Goal: Task Accomplishment & Management: Use online tool/utility

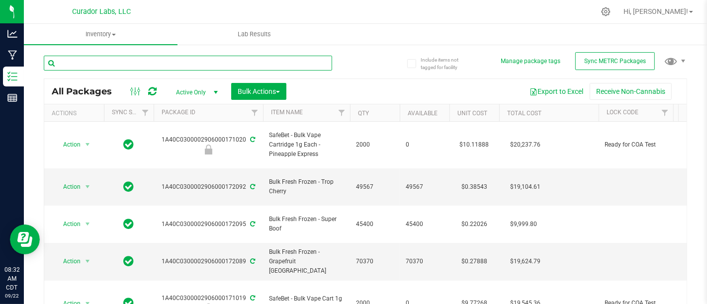
click at [109, 60] on input "text" at bounding box center [188, 63] width 288 height 15
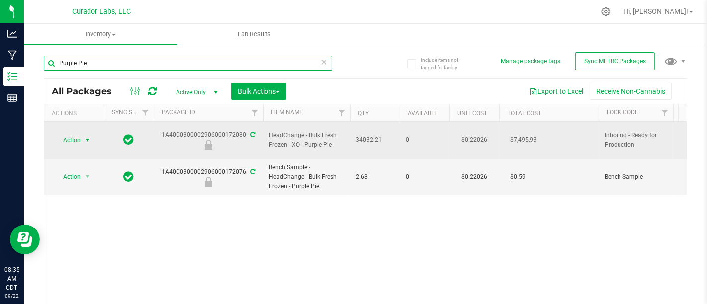
type input "Purple Pie"
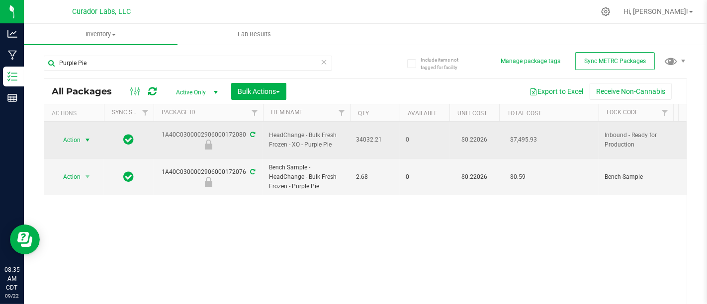
click at [63, 133] on span "Action" at bounding box center [67, 140] width 27 height 14
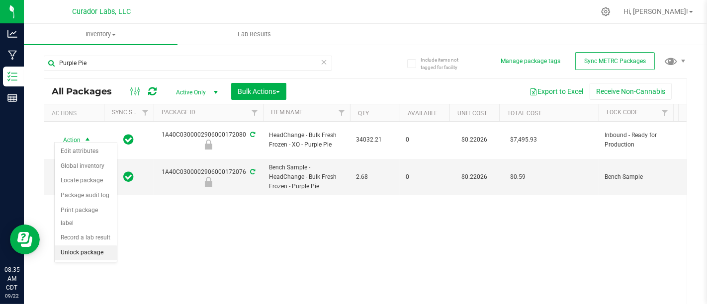
click at [110, 246] on li "Unlock package" at bounding box center [86, 253] width 62 height 15
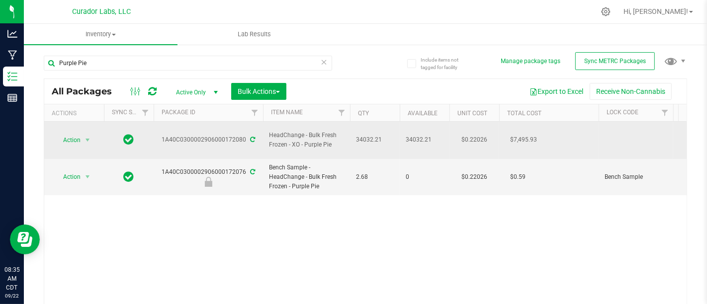
drag, startPoint x: 270, startPoint y: 129, endPoint x: 339, endPoint y: 138, distance: 69.7
click at [339, 138] on span "HeadChange - Bulk Fresh Frozen - XO - Purple Pie" at bounding box center [306, 140] width 75 height 19
click at [82, 133] on span "select" at bounding box center [88, 140] width 12 height 14
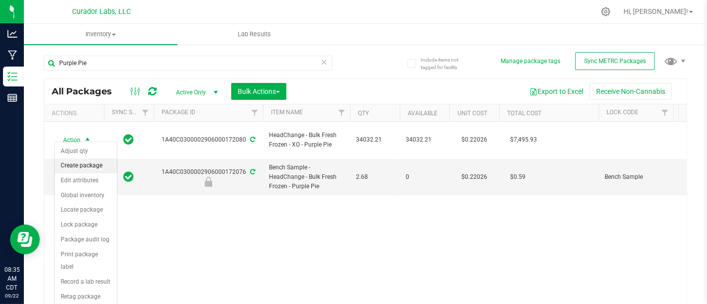
click at [94, 165] on li "Create package" at bounding box center [86, 166] width 62 height 15
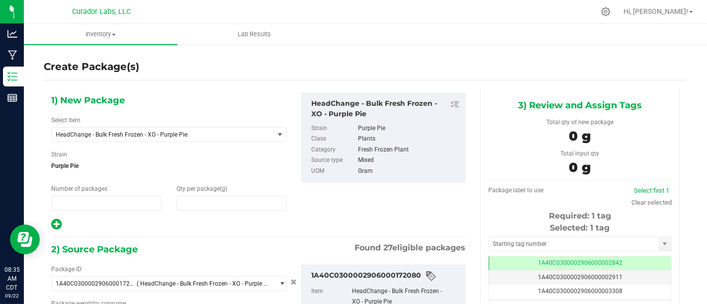
type input "1"
type input "0.0000"
click at [237, 207] on span at bounding box center [232, 203] width 110 height 15
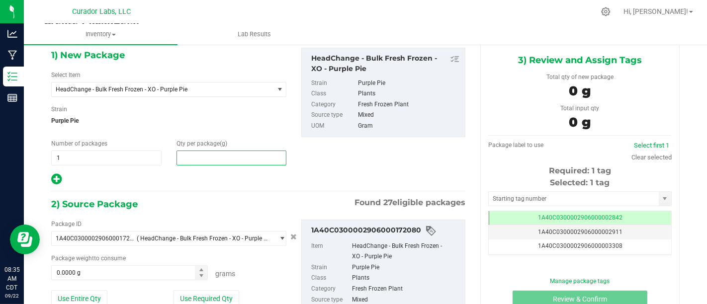
scroll to position [38, 0]
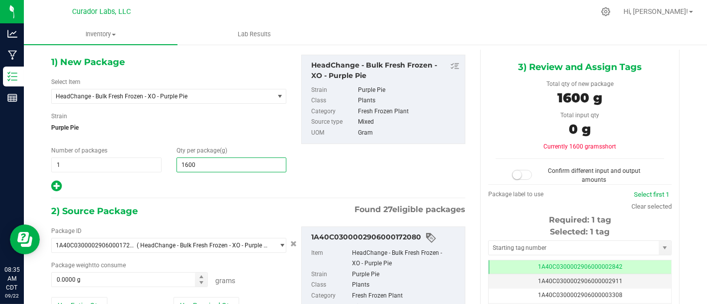
type input "16000"
type input "16,000.0000"
click at [250, 194] on div "1) New Package Select Item HeadChange - Bulk Fresh Frozen - XO - Purple Pie AIR…" at bounding box center [258, 216] width 429 height 332
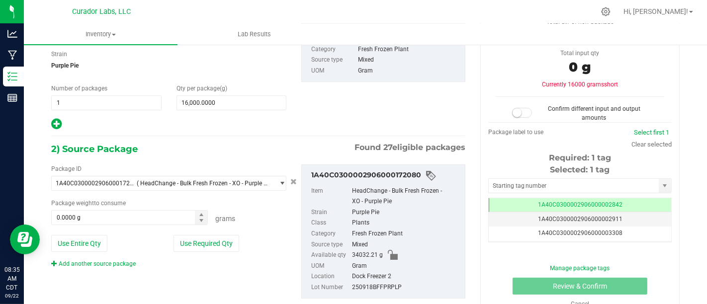
scroll to position [102, 0]
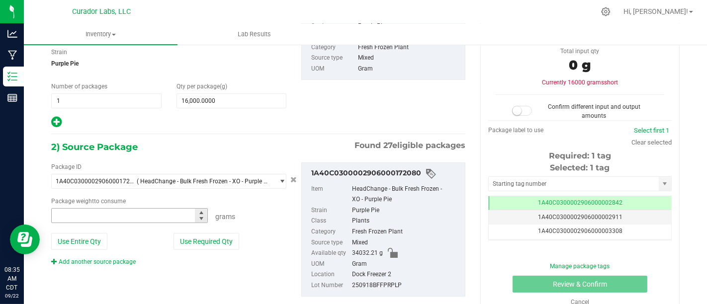
click at [155, 216] on span at bounding box center [129, 215] width 157 height 15
type input "16000"
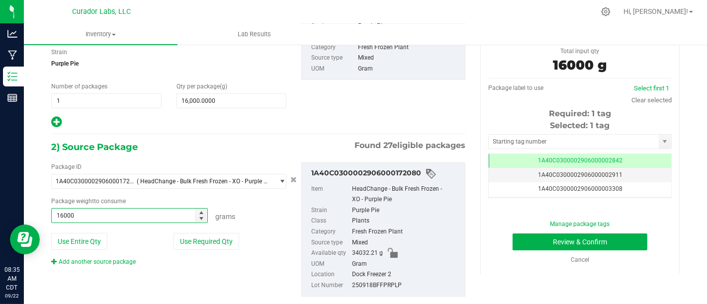
type input "16000.0000 g"
click at [295, 124] on div "1) New Package Select Item HeadChange - Bulk Fresh Frozen - XO - Purple Pie AIR…" at bounding box center [258, 60] width 429 height 138
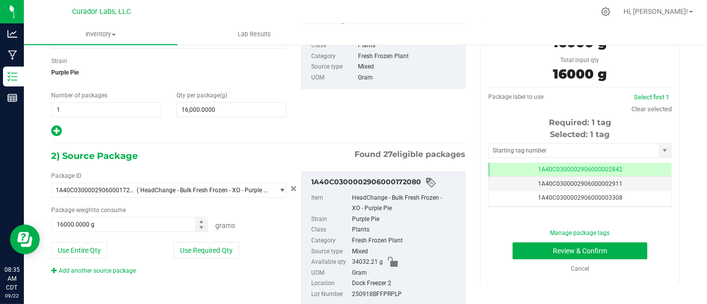
scroll to position [93, 0]
click at [575, 150] on input "text" at bounding box center [574, 151] width 170 height 14
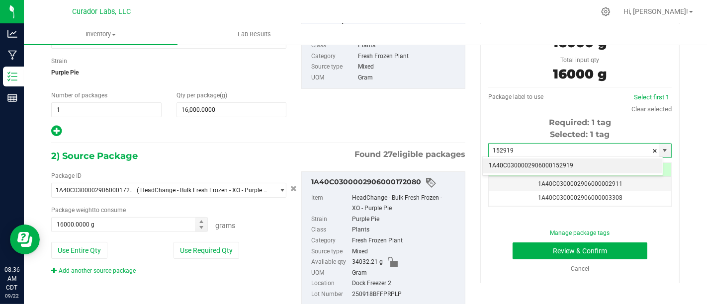
click at [575, 167] on li "1A40C0300002906000152919" at bounding box center [573, 166] width 180 height 15
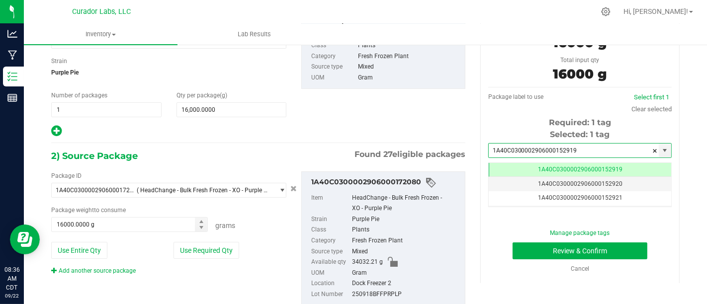
scroll to position [0, 0]
type input "1A40C0300002906000152919"
click at [559, 253] on button "Review & Confirm" at bounding box center [580, 251] width 135 height 17
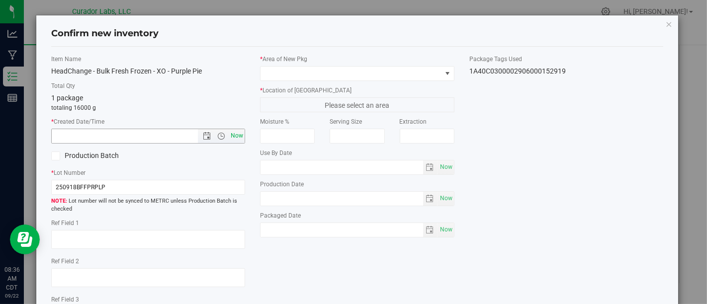
click at [240, 135] on span "Now" at bounding box center [237, 136] width 17 height 14
type input "[DATE] 8:36 AM"
click at [109, 153] on label "Production Batch" at bounding box center [96, 156] width 90 height 10
click at [0, 0] on input "Production Batch" at bounding box center [0, 0] width 0 height 0
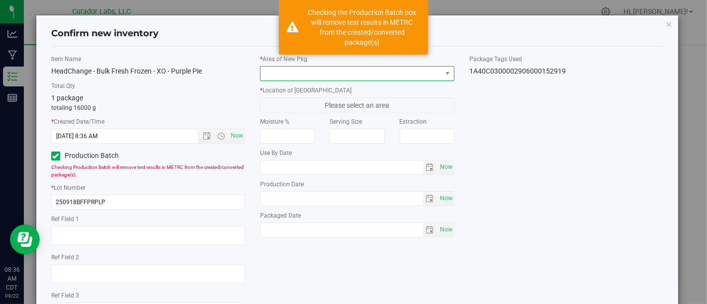
click at [351, 79] on span at bounding box center [351, 74] width 181 height 14
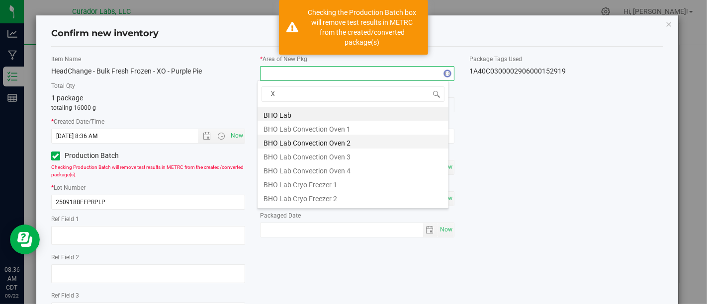
type input "Xo"
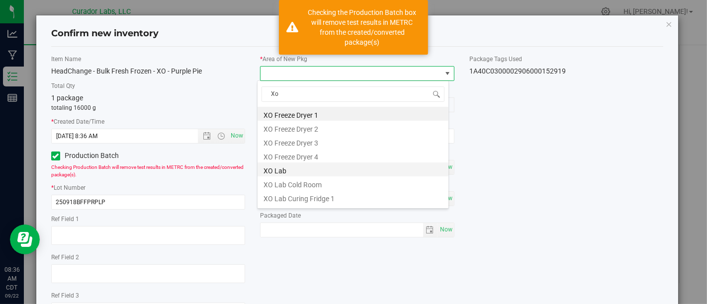
click at [327, 170] on li "XO Lab" at bounding box center [353, 170] width 191 height 14
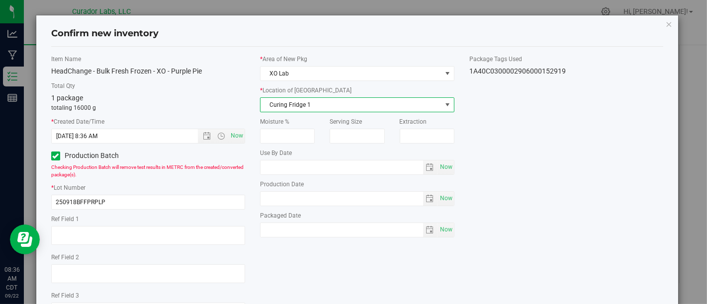
click at [386, 105] on span "Curing Fridge 1" at bounding box center [351, 105] width 181 height 14
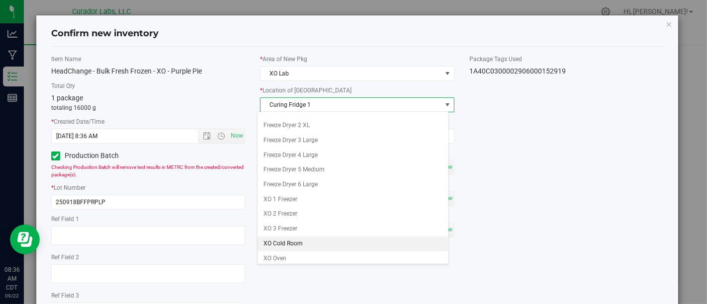
click at [359, 237] on li "XO Cold Room" at bounding box center [353, 244] width 191 height 15
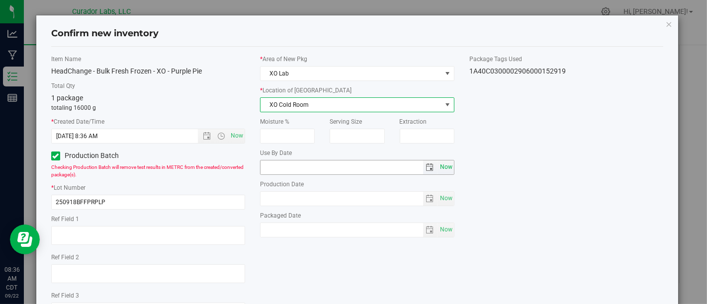
click at [444, 167] on span "Now" at bounding box center [446, 167] width 17 height 14
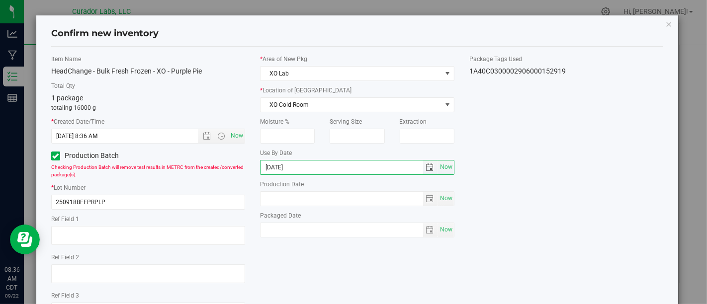
click at [275, 169] on input "[DATE]" at bounding box center [342, 168] width 163 height 14
type input "[DATE]"
click at [438, 198] on span "Now" at bounding box center [446, 198] width 17 height 14
type input "[DATE]"
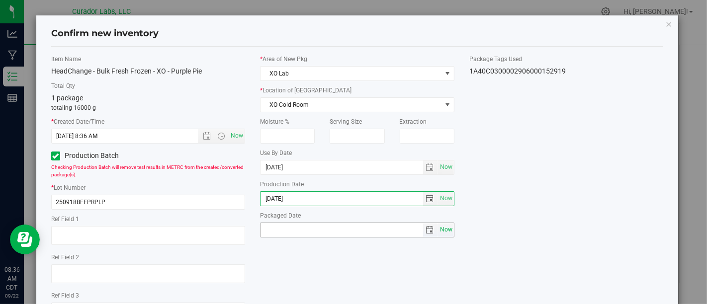
click at [445, 227] on span "Now" at bounding box center [446, 230] width 17 height 14
type input "[DATE]"
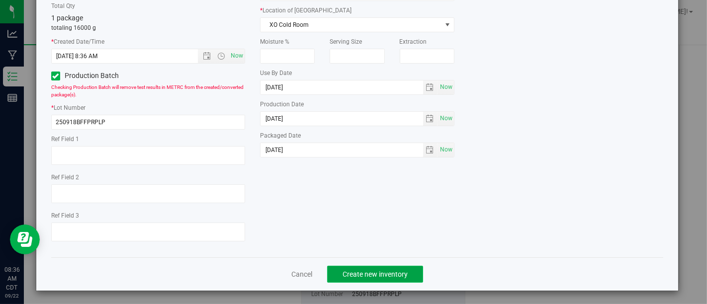
click at [375, 277] on button "Create new inventory" at bounding box center [375, 274] width 96 height 17
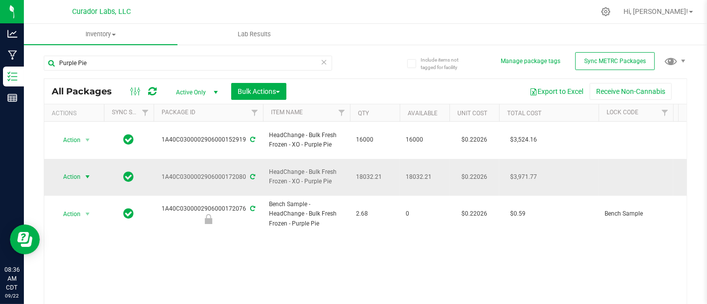
click at [80, 170] on span "Action" at bounding box center [67, 177] width 27 height 14
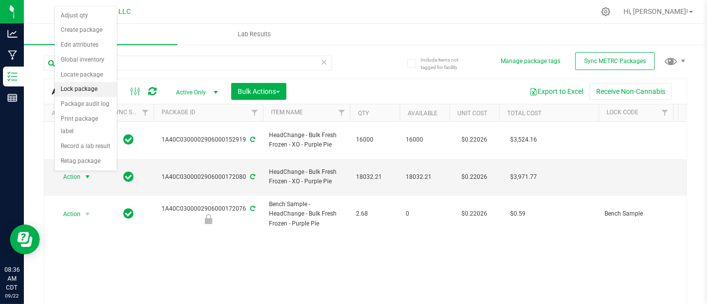
click at [88, 83] on li "Lock package" at bounding box center [86, 89] width 62 height 15
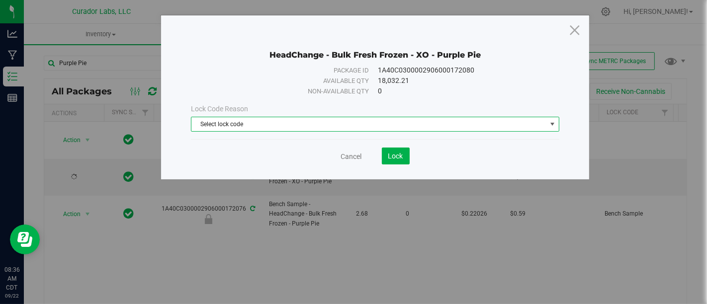
click at [311, 118] on span "Select lock code" at bounding box center [368, 124] width 355 height 14
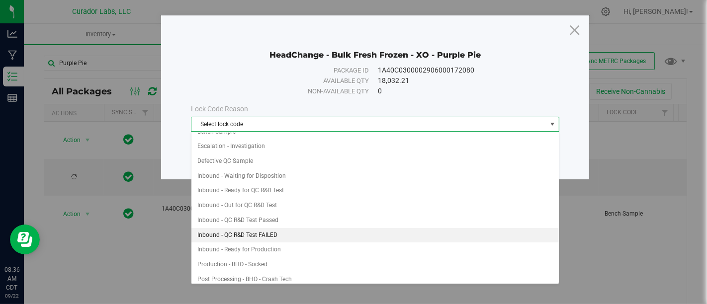
scroll to position [28, 0]
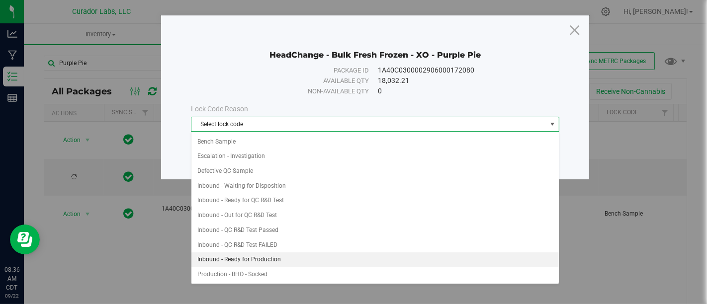
click at [306, 256] on li "Inbound - Ready for Production" at bounding box center [374, 260] width 367 height 15
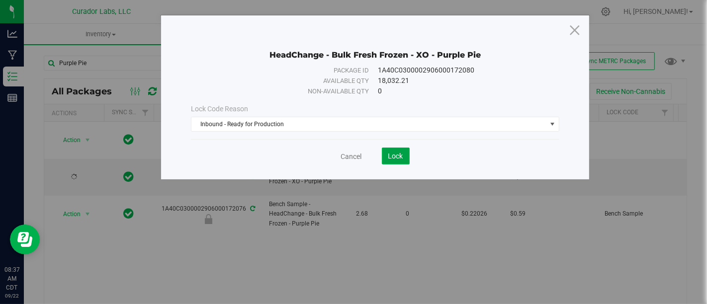
click at [386, 150] on button "Lock" at bounding box center [396, 156] width 28 height 17
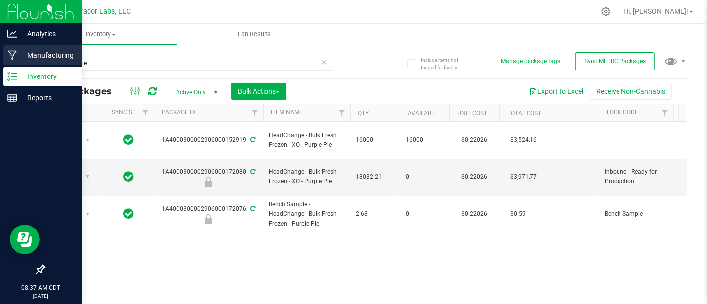
click at [24, 55] on p "Manufacturing" at bounding box center [47, 55] width 60 height 12
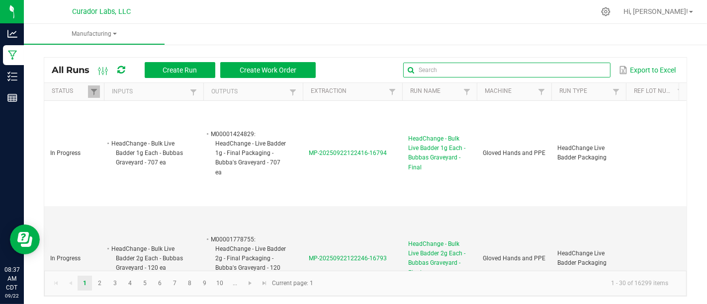
click at [566, 65] on input "text" at bounding box center [506, 70] width 207 height 15
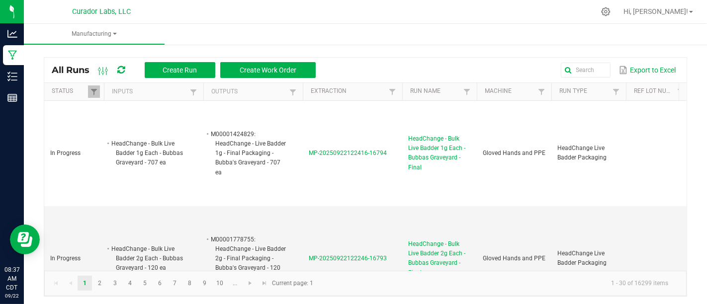
click at [184, 62] on div "All Runs Create Run Create Work Order" at bounding box center [187, 70] width 271 height 17
click at [183, 67] on span "Create Run" at bounding box center [180, 70] width 34 height 8
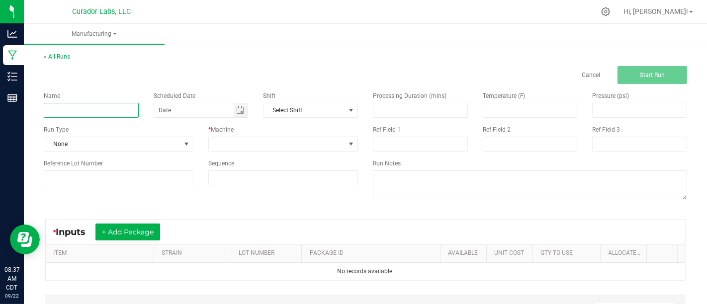
click at [119, 111] on input at bounding box center [91, 110] width 95 height 15
type input "Bulk Fresh Frozen Washing - Purple Pie"
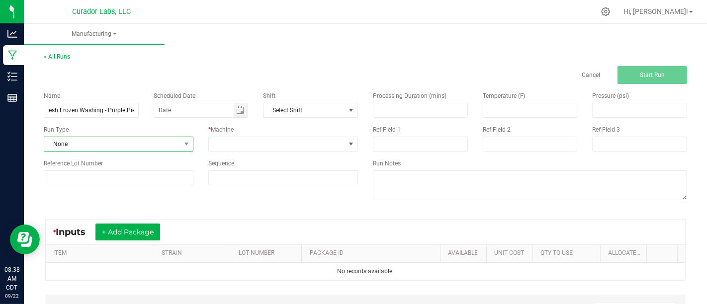
scroll to position [0, 0]
click at [140, 142] on span "None" at bounding box center [112, 144] width 136 height 14
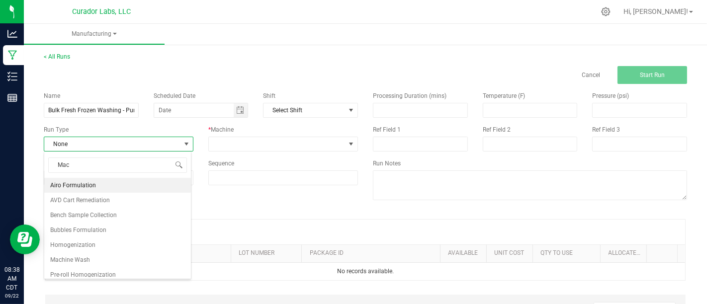
type input "Mach"
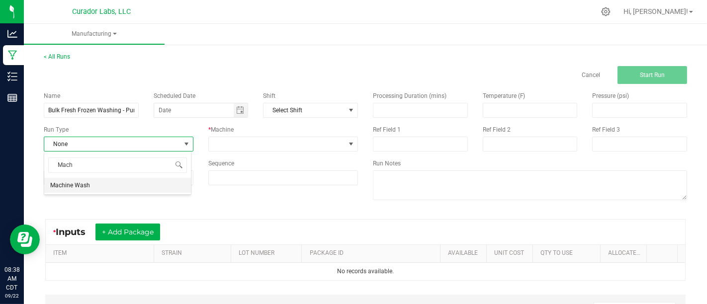
click at [159, 178] on li "Machine Wash" at bounding box center [117, 185] width 147 height 15
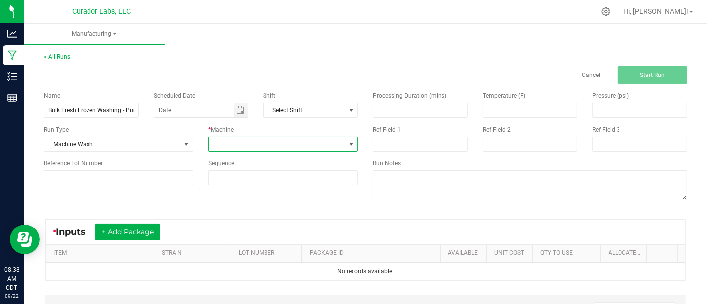
click at [251, 144] on span at bounding box center [277, 144] width 136 height 14
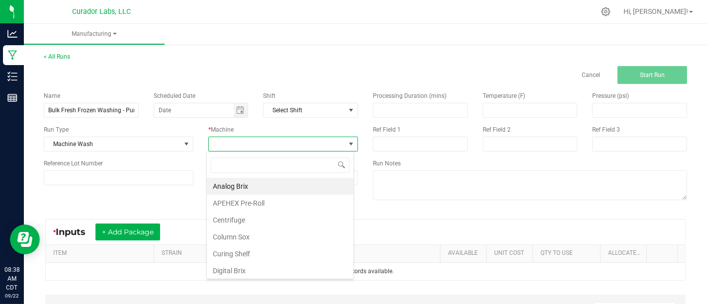
scroll to position [14, 147]
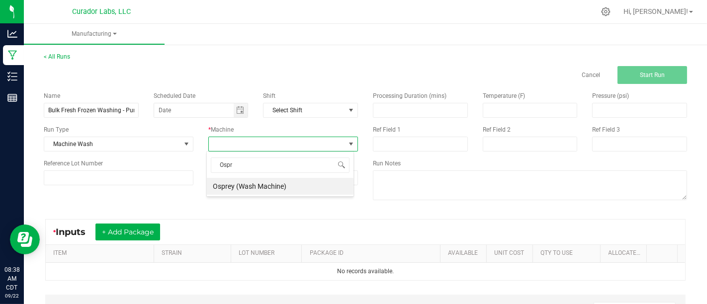
type input "Ospre"
click at [269, 180] on li "Osprey (Wash Machine)" at bounding box center [280, 186] width 147 height 17
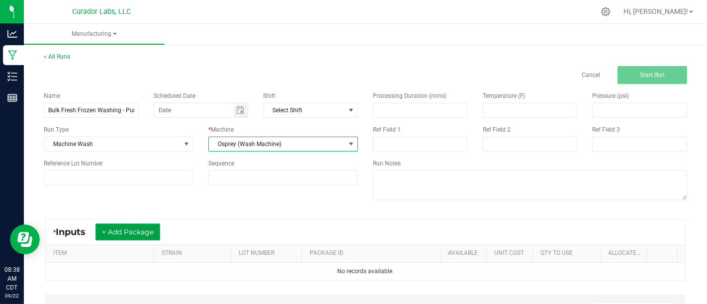
click at [147, 230] on button "+ Add Package" at bounding box center [127, 232] width 65 height 17
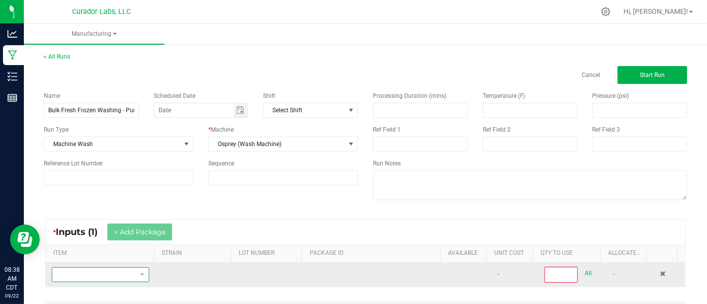
click at [126, 269] on span "NO DATA FOUND" at bounding box center [94, 275] width 84 height 14
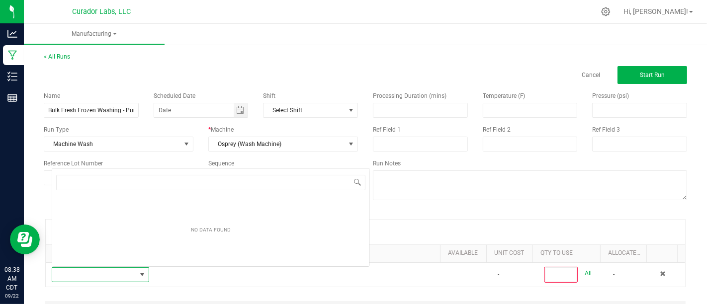
scroll to position [14, 93]
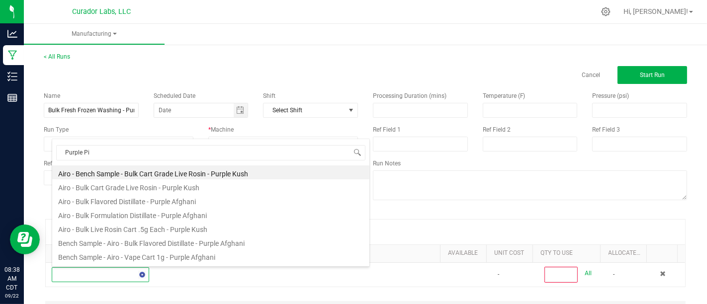
type input "Purple Pie"
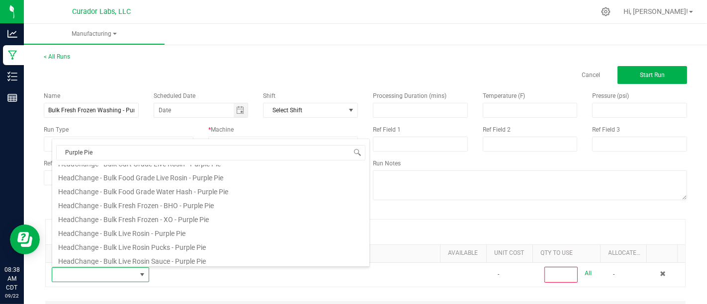
scroll to position [52, 0]
click at [268, 222] on li "HeadChange - Bulk Fresh Frozen - XO - Purple Pie" at bounding box center [210, 218] width 317 height 14
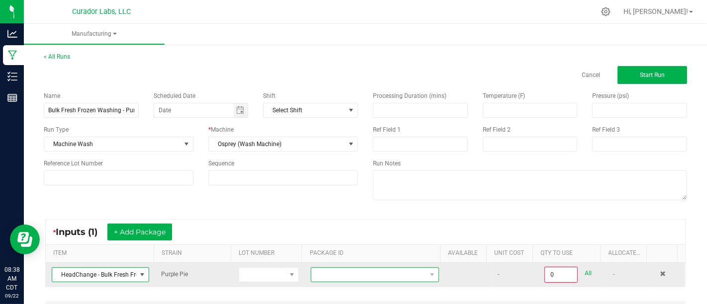
click at [366, 271] on span at bounding box center [368, 275] width 115 height 14
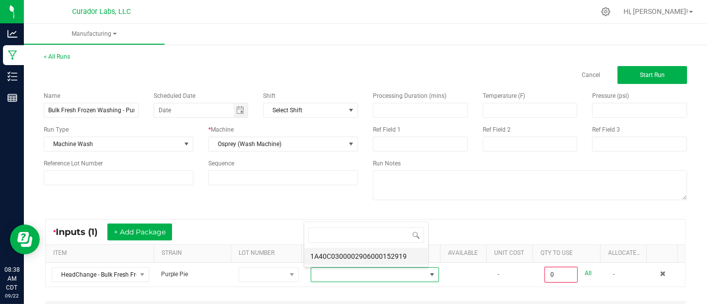
click at [382, 252] on li "1A40C0300002906000152919" at bounding box center [366, 256] width 124 height 17
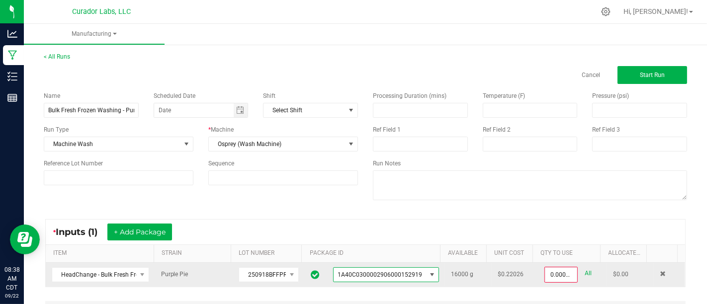
click at [585, 274] on link "All" at bounding box center [588, 273] width 7 height 13
type input "16000.0000 g"
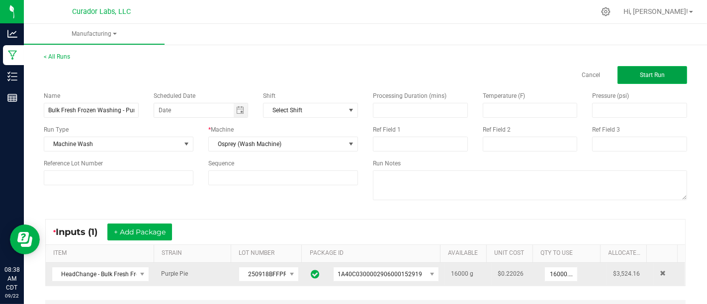
click at [655, 73] on span "Start Run" at bounding box center [652, 75] width 25 height 7
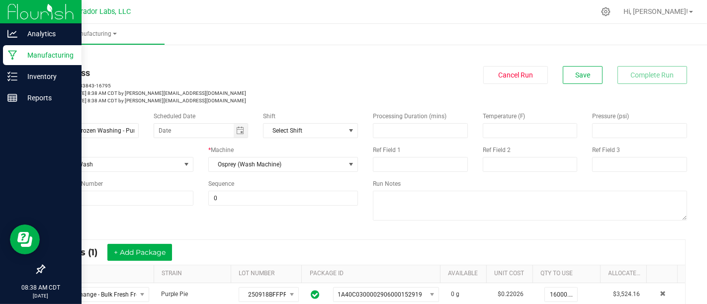
click at [62, 56] on p "Manufacturing" at bounding box center [47, 55] width 60 height 12
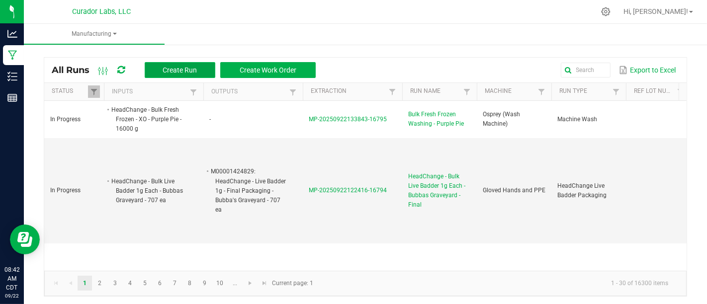
click at [186, 69] on span "Create Run" at bounding box center [180, 70] width 34 height 8
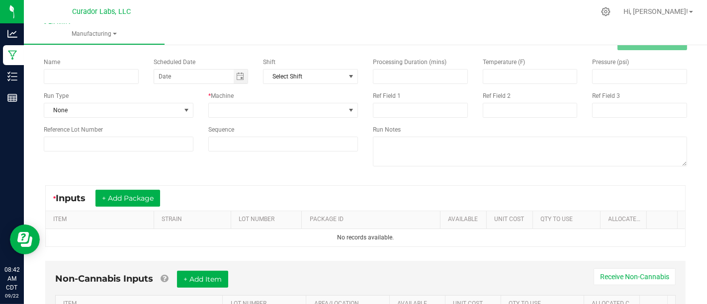
scroll to position [21, 0]
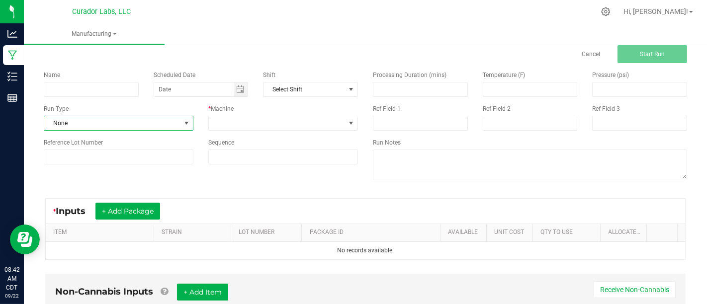
click at [182, 120] on span at bounding box center [186, 123] width 8 height 8
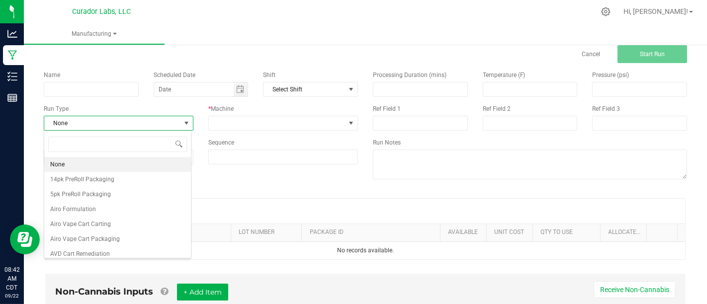
scroll to position [14, 147]
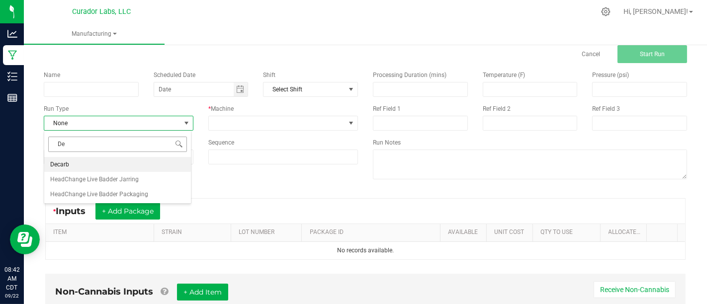
type input "D"
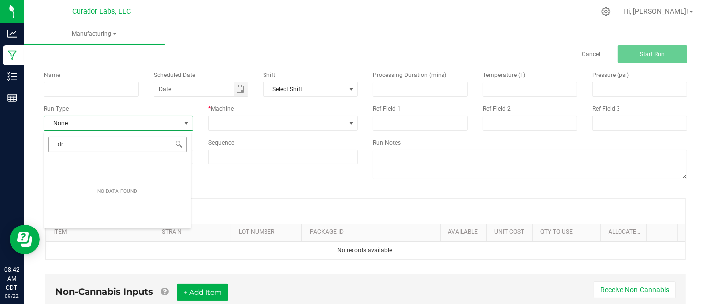
type input "d"
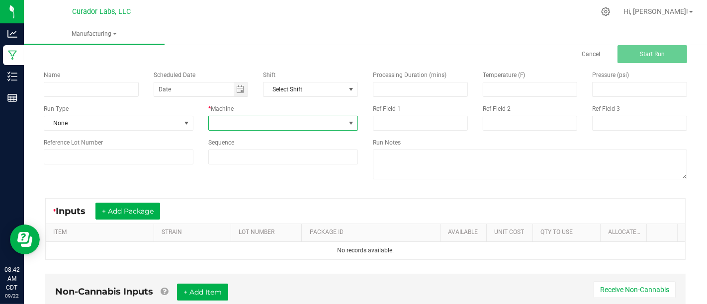
click at [221, 128] on span at bounding box center [277, 123] width 136 height 14
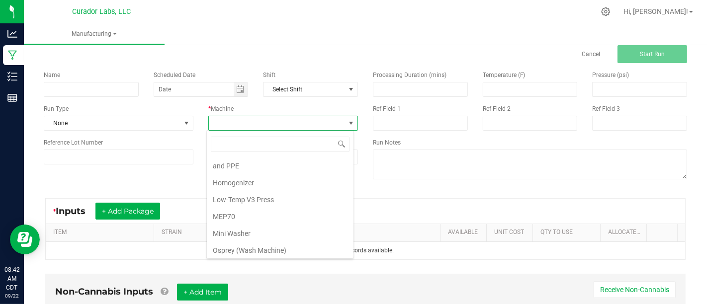
scroll to position [251, 0]
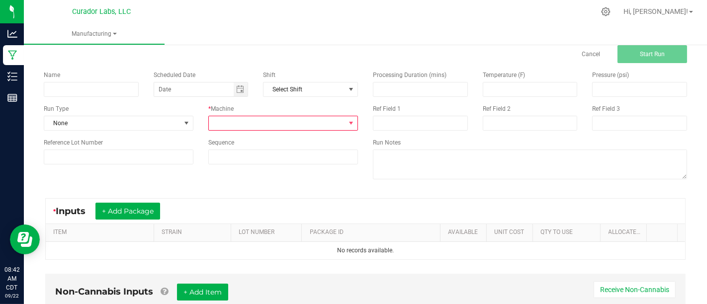
click at [432, 184] on div "Processing Duration (mins) Temperature (F) Pressure (psi) Ref Field 1 Ref Field…" at bounding box center [529, 126] width 329 height 126
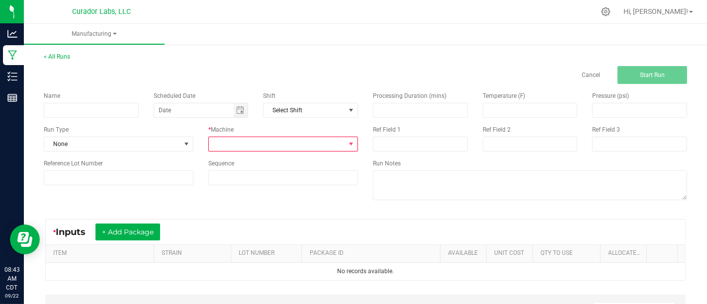
scroll to position [0, 0]
click at [298, 139] on span at bounding box center [277, 144] width 136 height 14
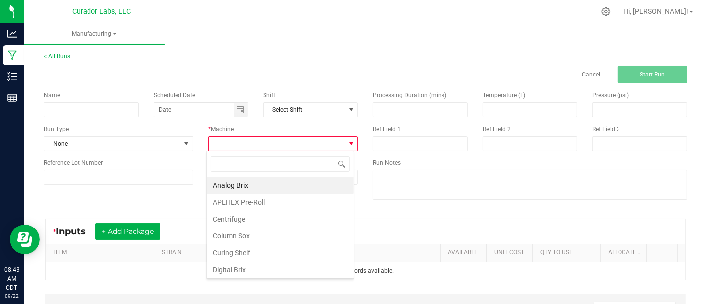
scroll to position [14, 147]
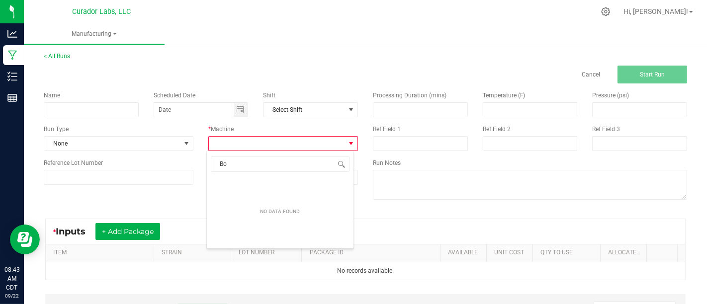
type input "B"
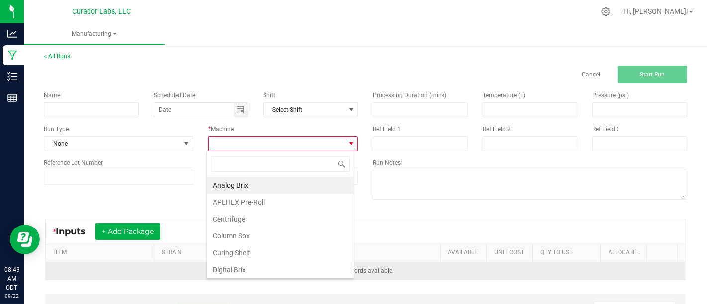
click at [487, 263] on td "No records available." at bounding box center [365, 271] width 639 height 17
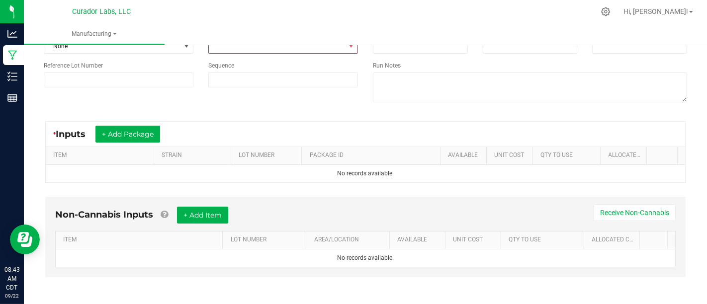
scroll to position [0, 0]
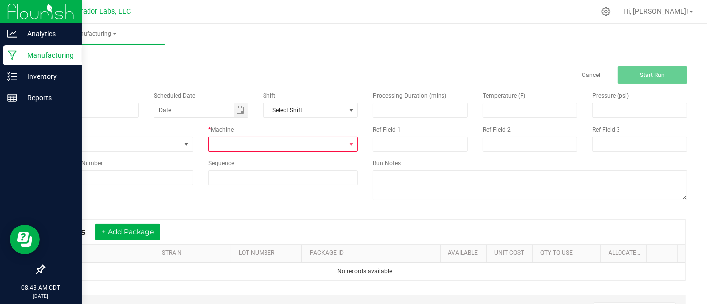
click at [4, 57] on div "Manufacturing" at bounding box center [42, 55] width 79 height 20
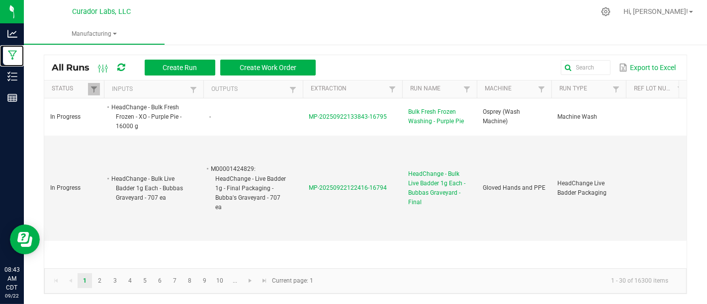
scroll to position [0, 0]
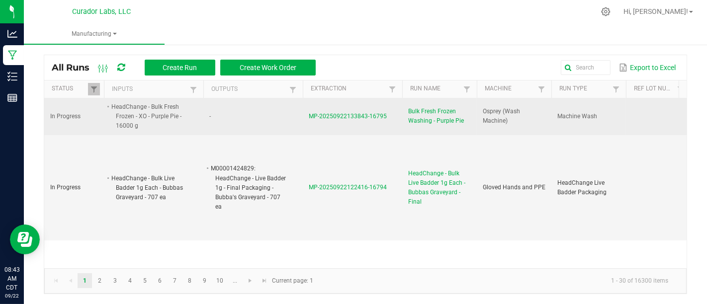
click at [430, 109] on span "Bulk Fresh Frozen Washing - Purple Pie" at bounding box center [439, 116] width 63 height 19
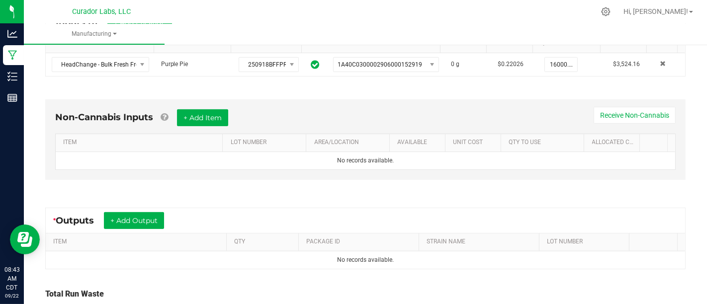
scroll to position [305, 0]
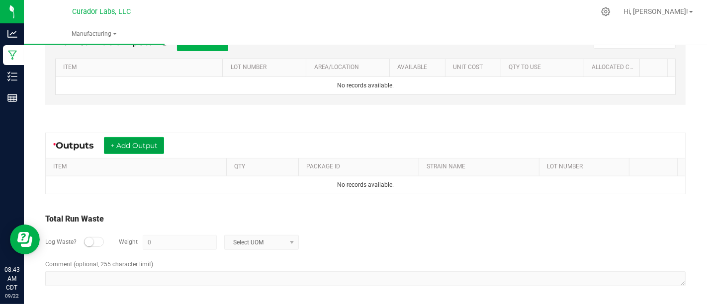
click at [141, 137] on button "+ Add Output" at bounding box center [134, 145] width 60 height 17
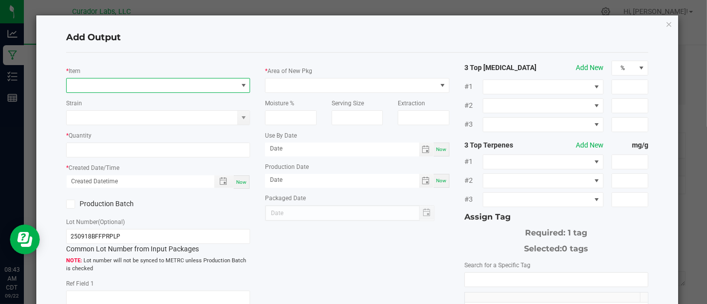
click at [213, 90] on span "NO DATA FOUND" at bounding box center [152, 86] width 171 height 14
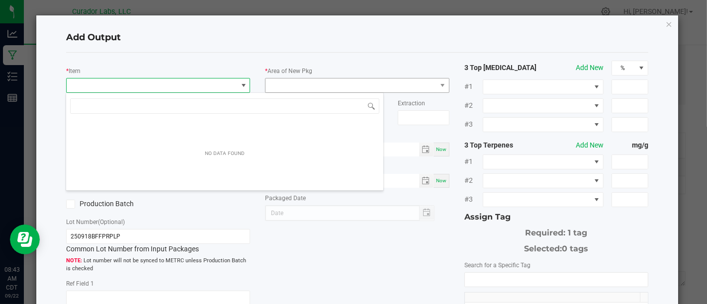
scroll to position [14, 181]
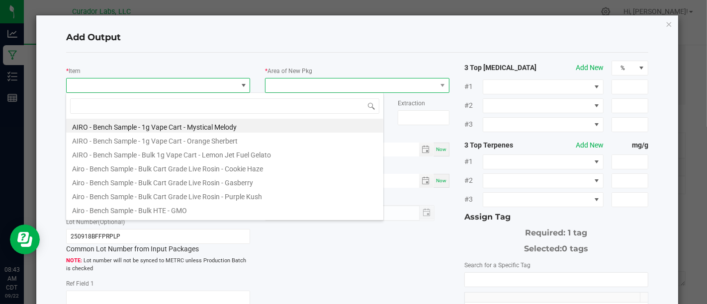
click at [351, 83] on span at bounding box center [351, 86] width 171 height 14
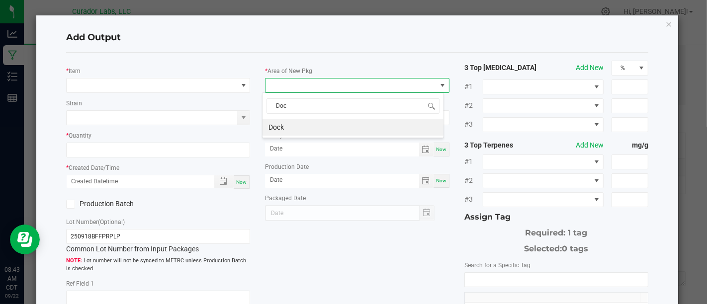
type input "Dock"
click at [357, 123] on li "Dock" at bounding box center [353, 127] width 181 height 17
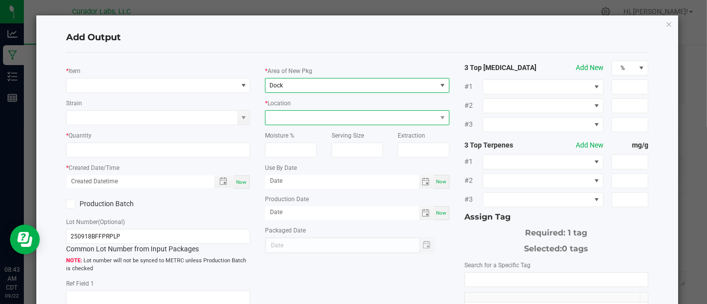
click at [371, 111] on span at bounding box center [351, 118] width 171 height 14
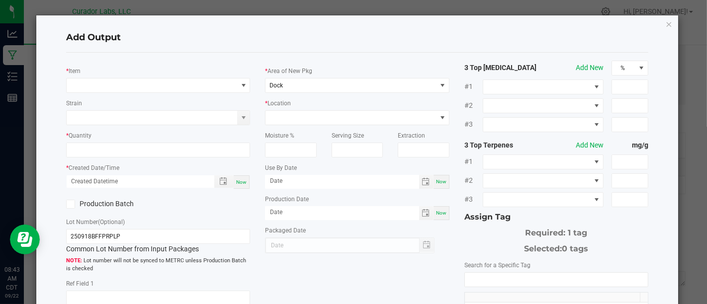
click at [410, 259] on div "* Item Strain * Quantity * Created Date/Time Now Production Batch Lot Number (O…" at bounding box center [357, 239] width 597 height 357
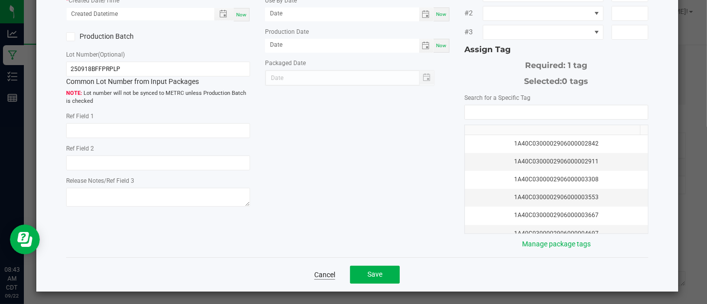
click at [314, 271] on link "Cancel" at bounding box center [324, 275] width 21 height 10
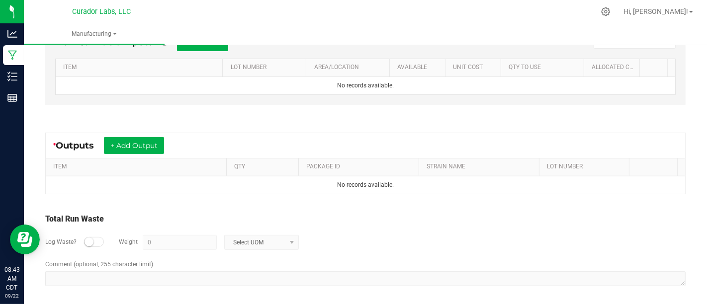
click at [359, 242] on div "Log Waste? Weight 0 Select UOM" at bounding box center [365, 242] width 640 height 35
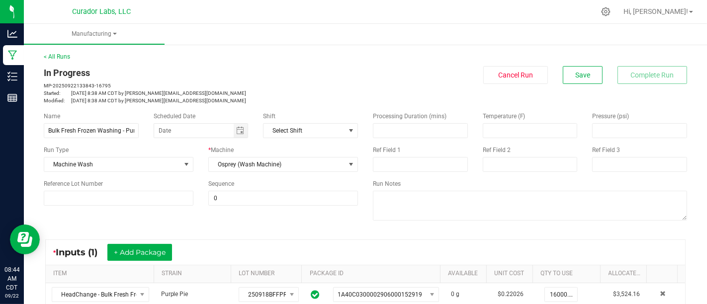
click at [324, 84] on p "MP-20250922133843-16795" at bounding box center [201, 85] width 314 height 7
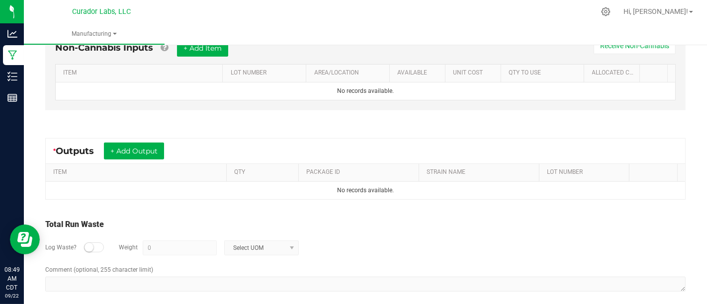
scroll to position [305, 0]
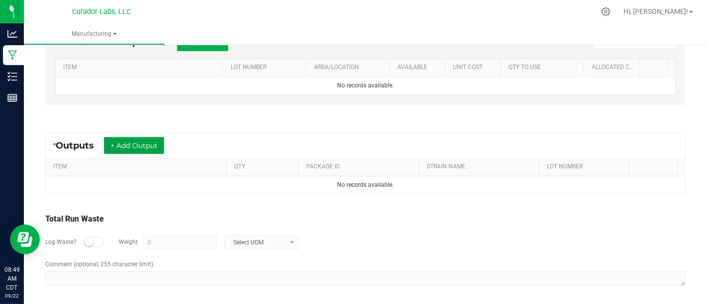
click at [155, 143] on button "+ Add Output" at bounding box center [134, 145] width 60 height 17
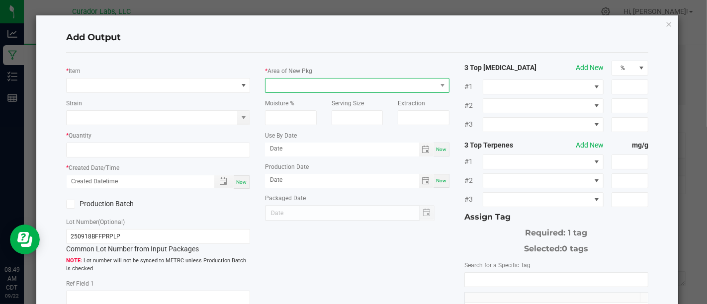
click at [375, 83] on span at bounding box center [351, 86] width 171 height 14
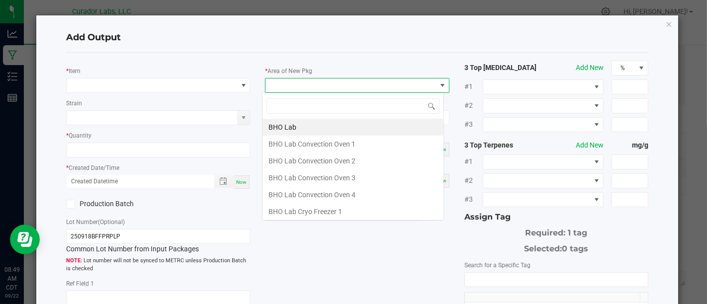
scroll to position [14, 181]
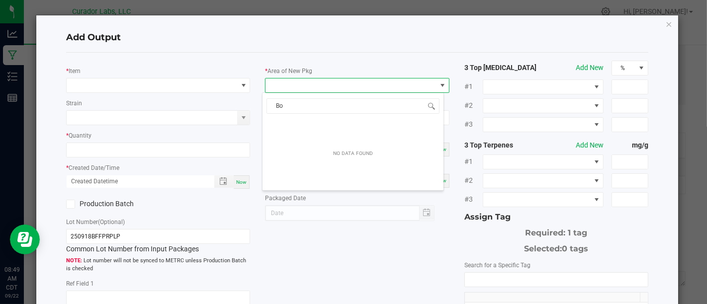
type input "B"
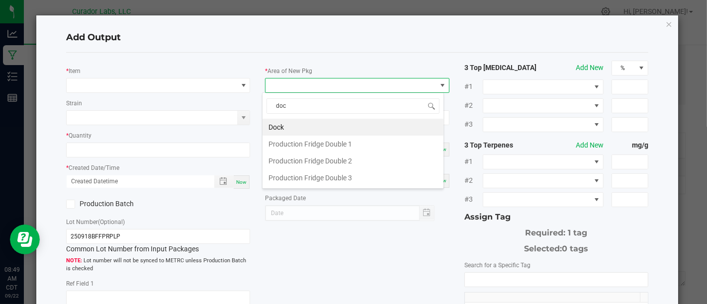
type input "dock"
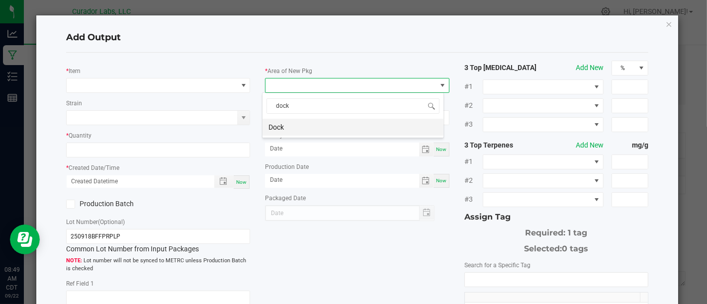
click at [366, 123] on li "Dock" at bounding box center [353, 127] width 181 height 17
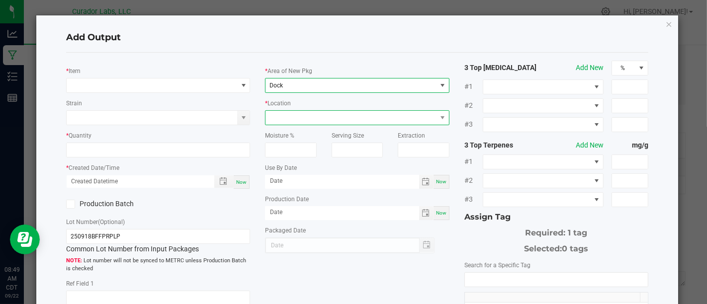
click at [368, 118] on span at bounding box center [351, 118] width 171 height 14
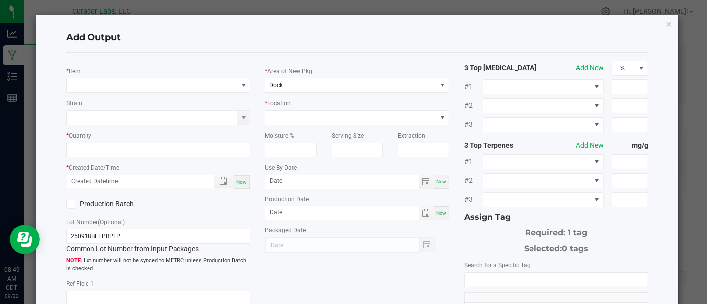
click at [406, 275] on div "* Item Strain * Quantity * Created Date/Time Now Production Batch Lot Number (O…" at bounding box center [357, 239] width 597 height 357
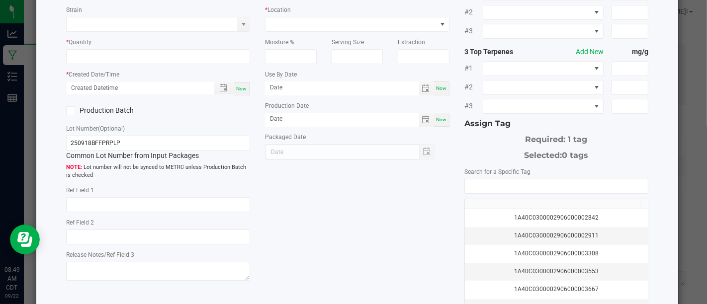
scroll to position [0, 0]
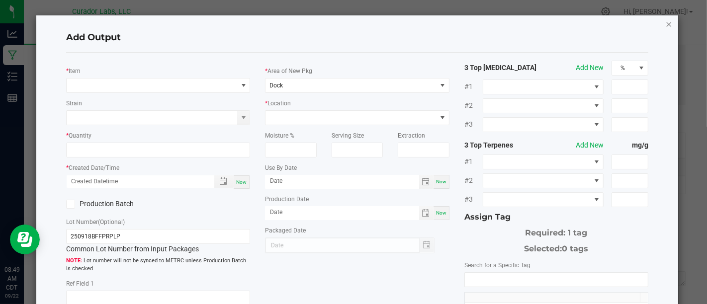
click at [666, 22] on icon "button" at bounding box center [669, 24] width 7 height 12
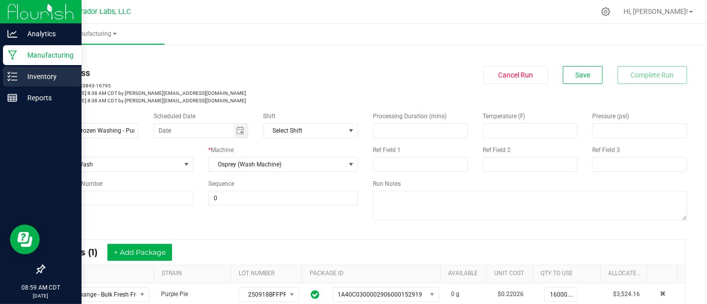
click at [9, 73] on icon at bounding box center [9, 72] width 2 height 1
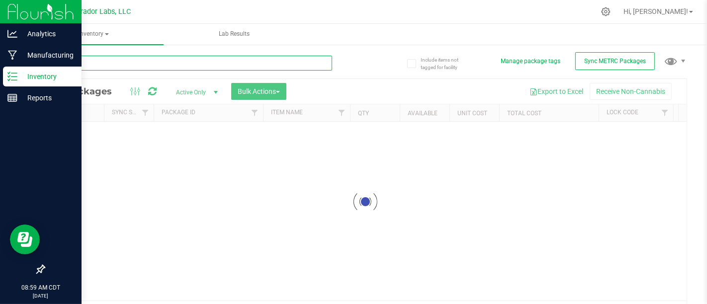
click at [201, 59] on input "text" at bounding box center [188, 63] width 288 height 15
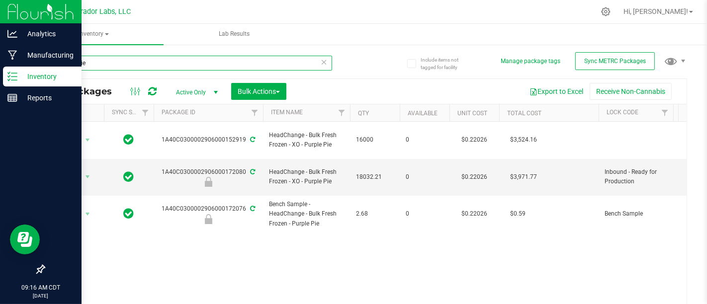
click at [185, 60] on input "purple pie" at bounding box center [188, 63] width 288 height 15
type input "p"
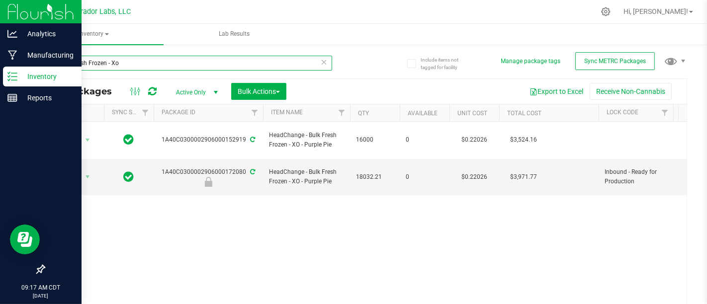
click at [135, 65] on input "Bulk Fresh Frozen - Xo" at bounding box center [188, 63] width 288 height 15
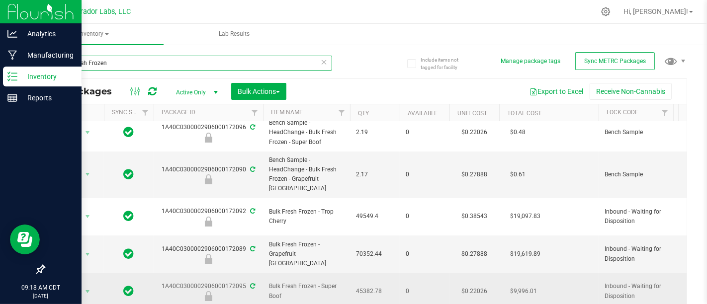
scroll to position [81, 0]
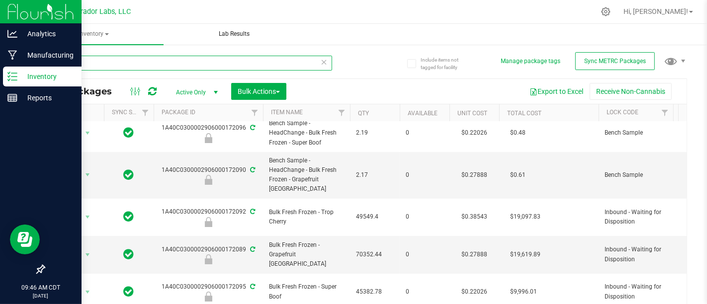
type input "B"
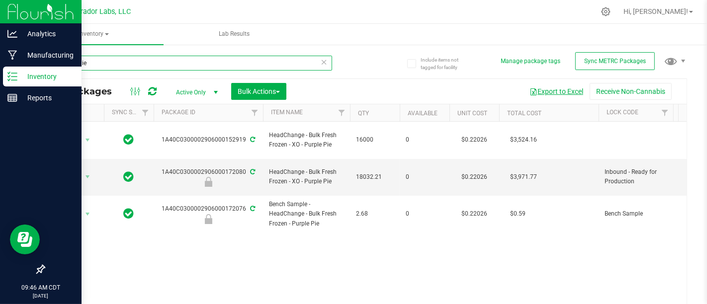
type input "Purple Pie"
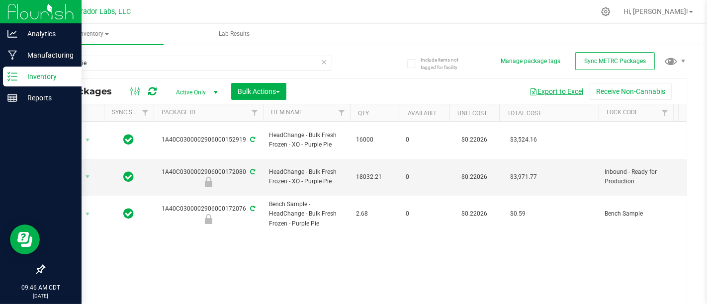
click at [536, 91] on button "Export to Excel" at bounding box center [556, 91] width 67 height 17
click at [9, 50] on icon at bounding box center [12, 55] width 9 height 10
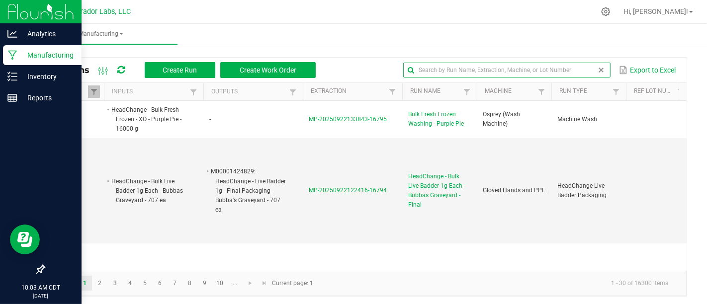
click at [594, 69] on global-search-input-ngx at bounding box center [506, 70] width 207 height 7
click at [499, 75] on input "text" at bounding box center [506, 70] width 207 height 15
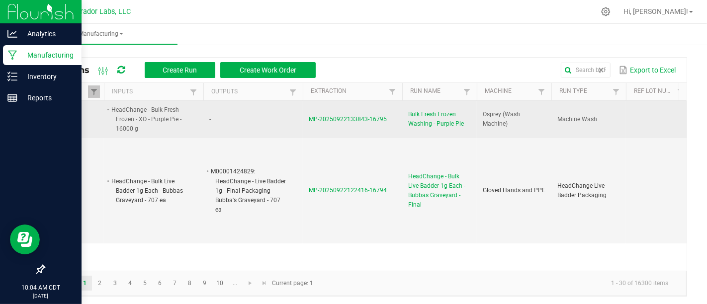
click at [428, 122] on span "Bulk Fresh Frozen Washing - Purple Pie" at bounding box center [439, 119] width 63 height 19
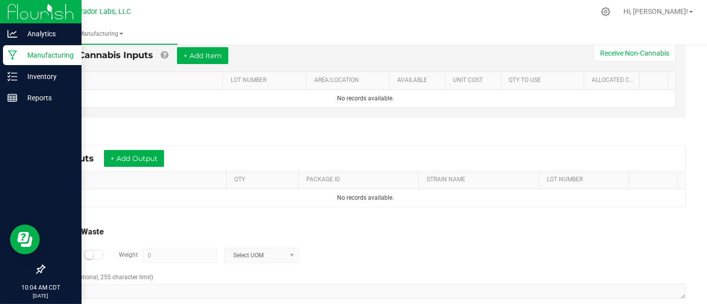
scroll to position [305, 0]
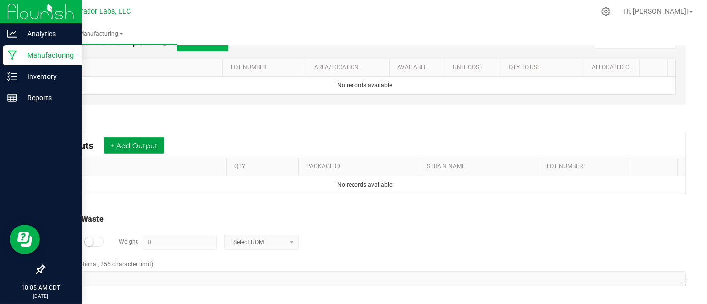
click at [148, 138] on button "+ Add Output" at bounding box center [134, 145] width 60 height 17
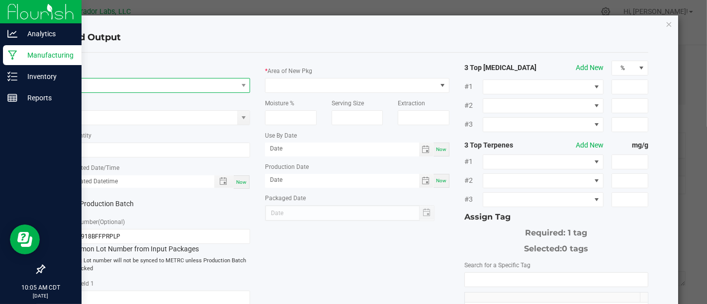
click at [209, 89] on span "NO DATA FOUND" at bounding box center [152, 86] width 171 height 14
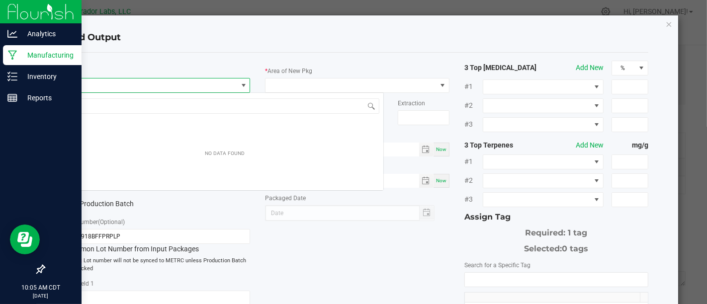
scroll to position [14, 181]
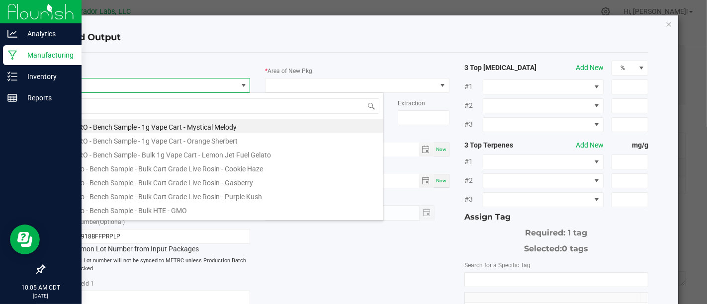
type input "X"
click at [374, 273] on div "* Item Strain * Quantity * Created Date/Time Now Production Batch Lot Number (O…" at bounding box center [357, 239] width 597 height 357
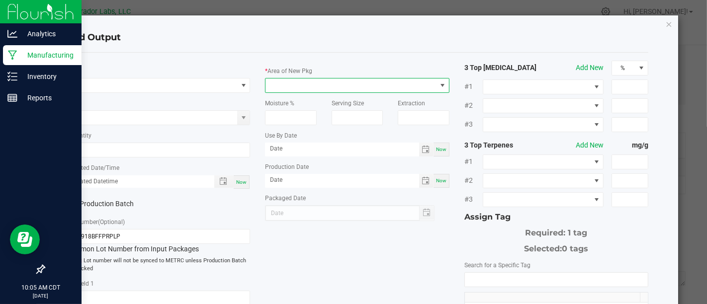
click at [399, 90] on span at bounding box center [351, 86] width 171 height 14
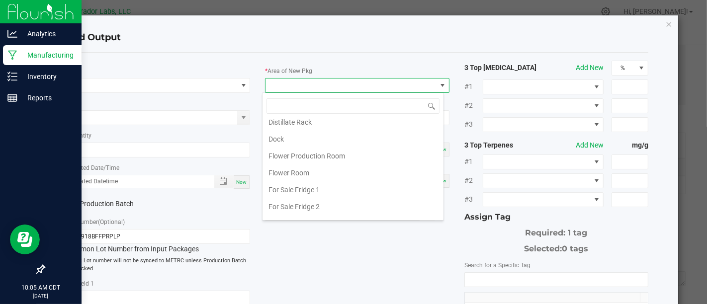
scroll to position [309, 0]
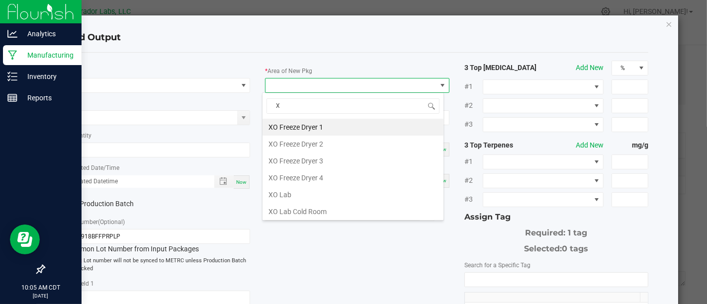
type input "Xo"
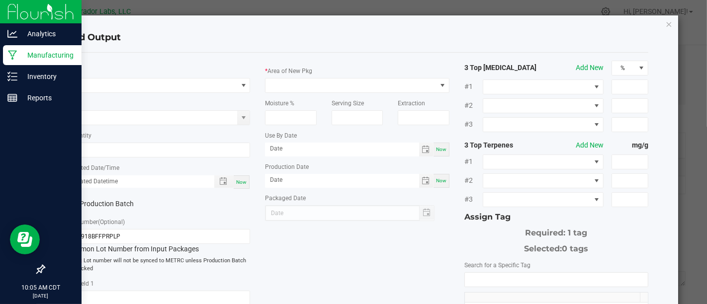
click at [355, 268] on div "* Item Strain * Quantity * Created Date/Time Now Production Batch Lot Number (O…" at bounding box center [357, 239] width 597 height 357
click at [666, 21] on icon "button" at bounding box center [669, 24] width 7 height 12
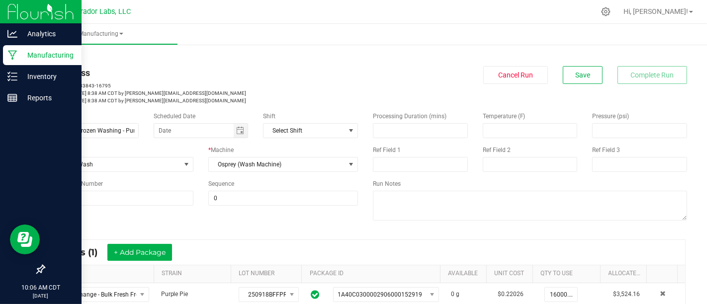
scroll to position [305, 0]
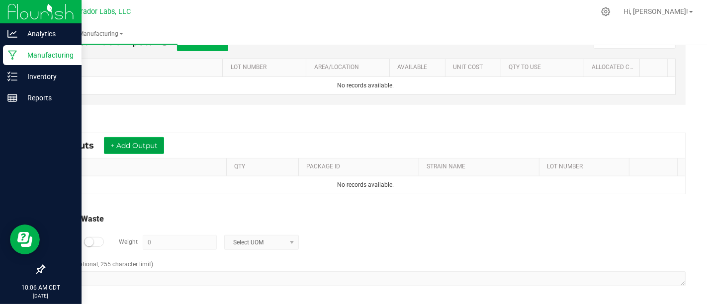
click at [155, 144] on button "+ Add Output" at bounding box center [134, 145] width 60 height 17
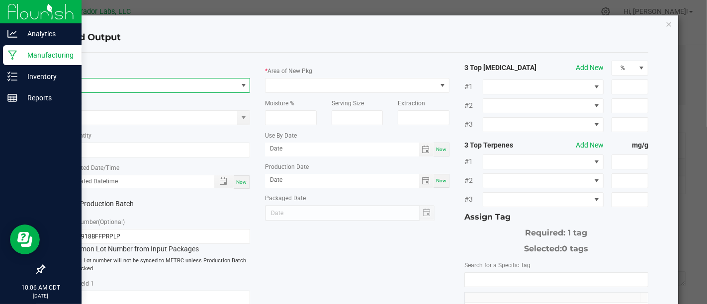
click at [240, 84] on span "NO DATA FOUND" at bounding box center [244, 86] width 8 height 8
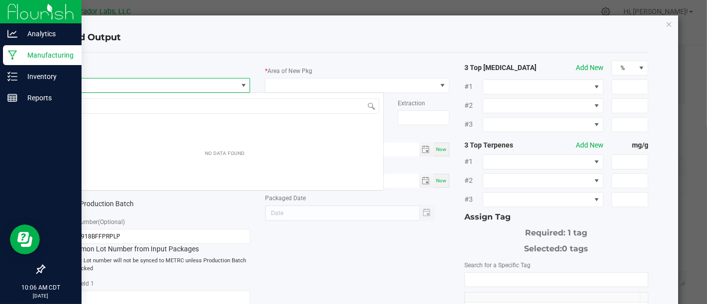
scroll to position [14, 181]
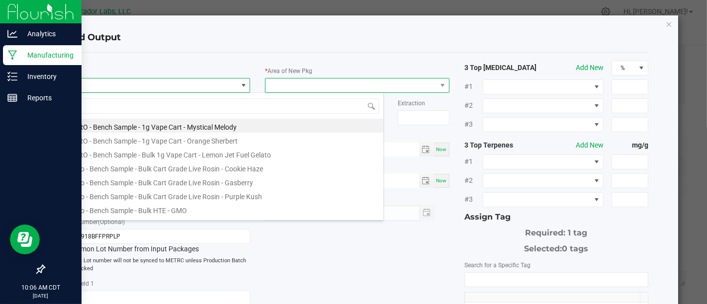
click at [299, 84] on span at bounding box center [351, 86] width 171 height 14
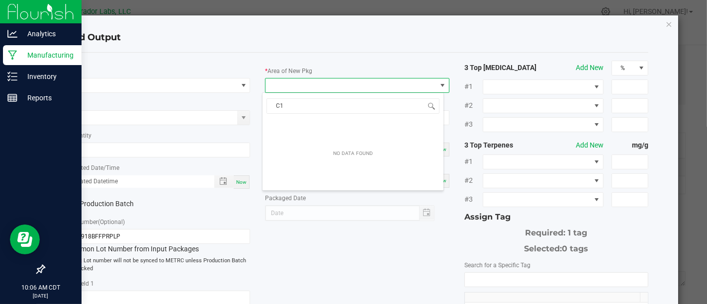
type input "C"
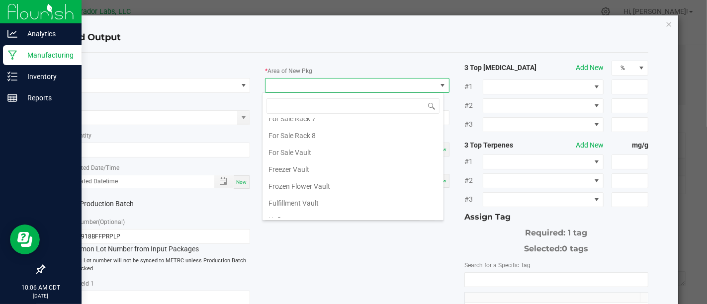
scroll to position [426, 0]
click at [361, 274] on div "* Item Strain * Quantity * Created Date/Time Now Production Batch Lot Number (O…" at bounding box center [357, 239] width 597 height 357
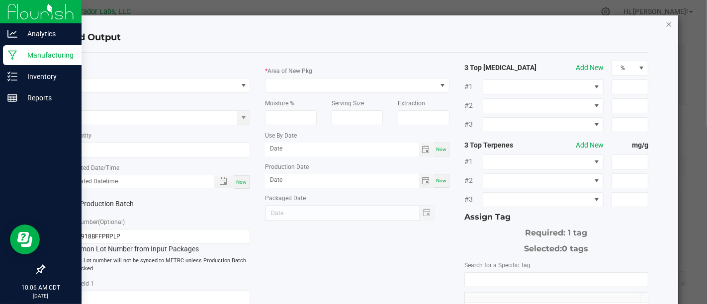
click at [666, 25] on icon "button" at bounding box center [669, 24] width 7 height 12
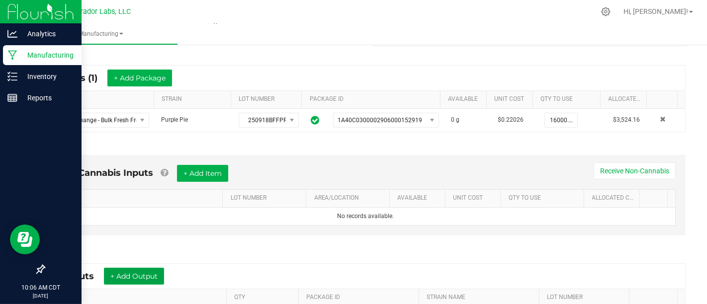
scroll to position [174, 0]
